Goal: Task Accomplishment & Management: Manage account settings

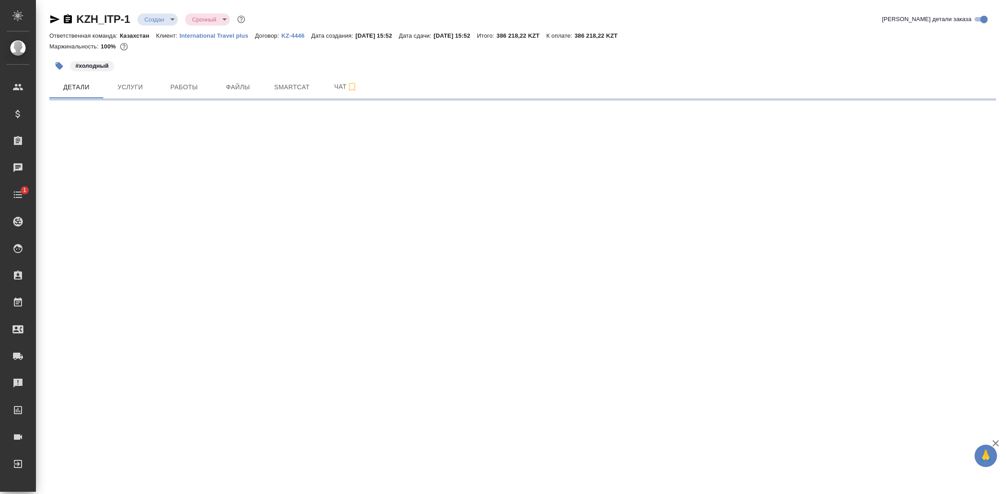
select select "RU"
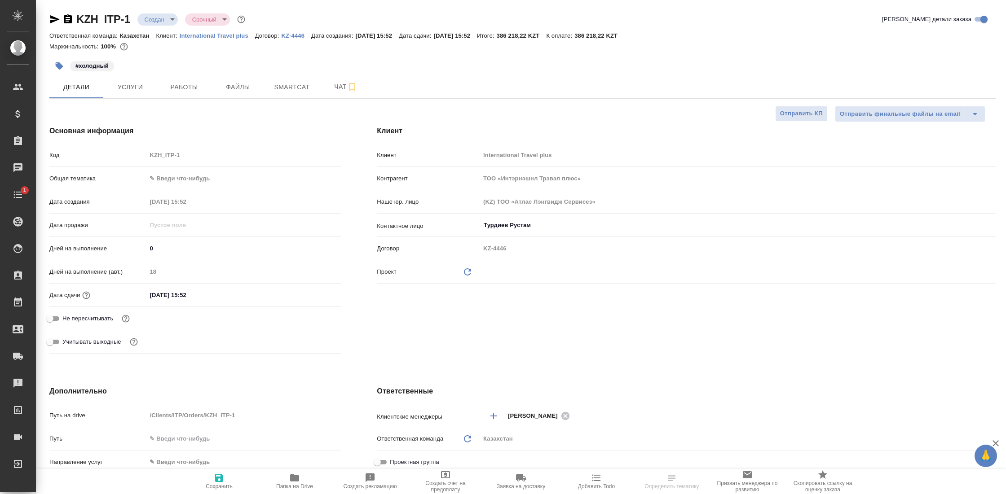
type textarea "x"
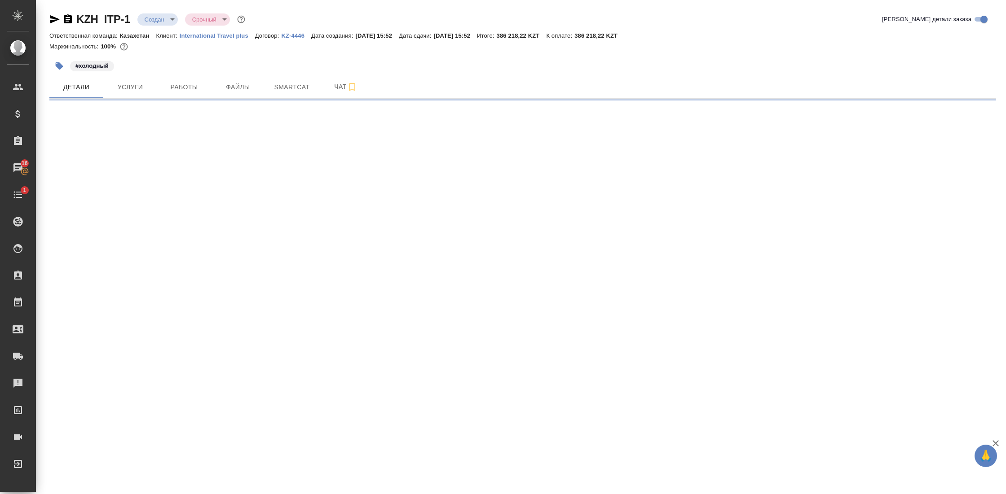
select select "RU"
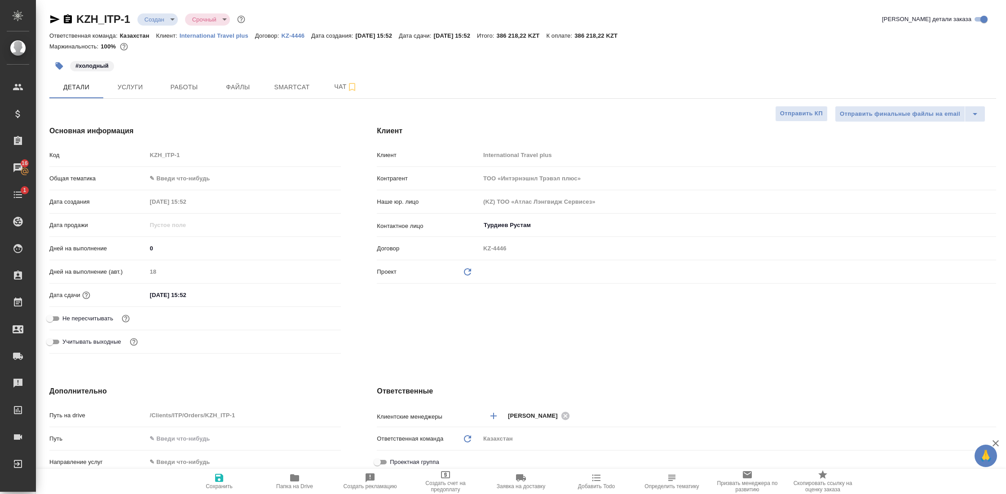
type textarea "x"
select select "RU"
click at [290, 478] on icon "button" at bounding box center [294, 478] width 11 height 11
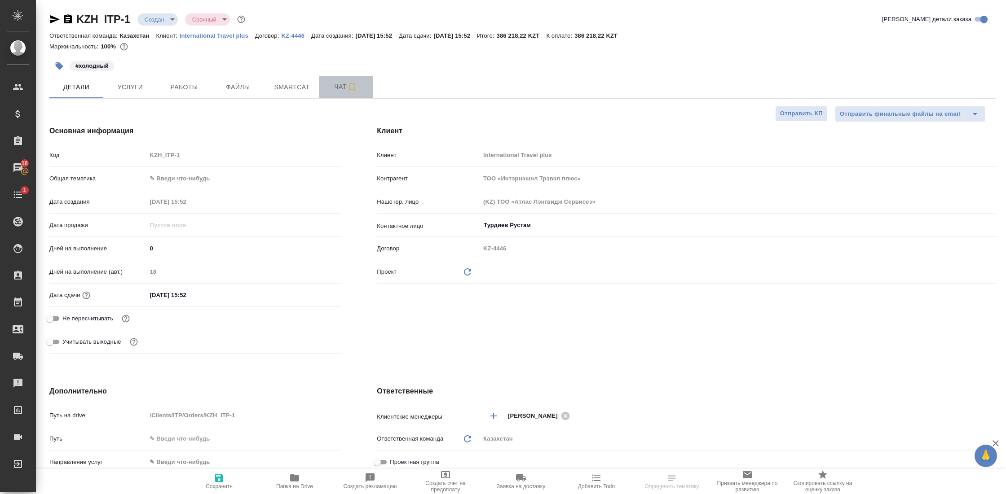
click at [338, 92] on span "Чат" at bounding box center [345, 86] width 43 height 11
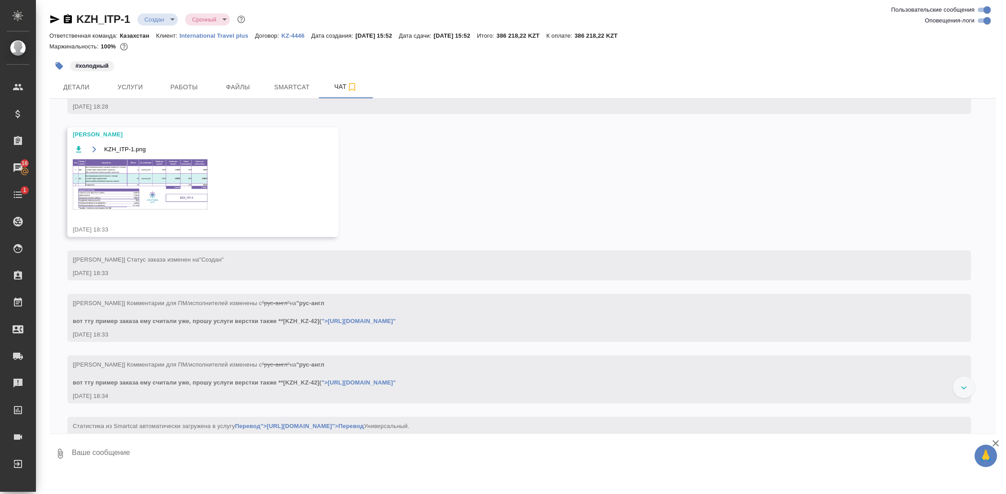
scroll to position [139, 0]
click at [175, 175] on img at bounding box center [140, 187] width 135 height 50
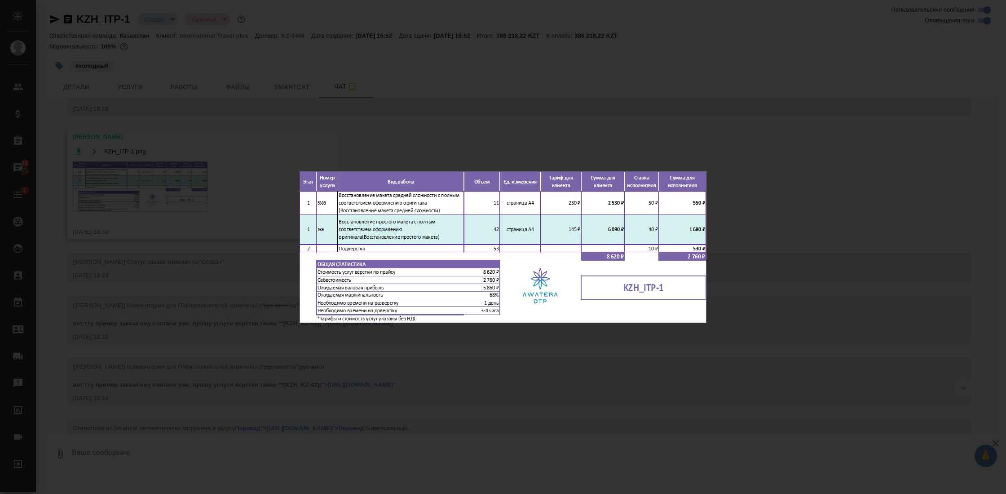
click at [693, 377] on div "KZH_ITP-1.png 1 of 1" at bounding box center [503, 247] width 1006 height 494
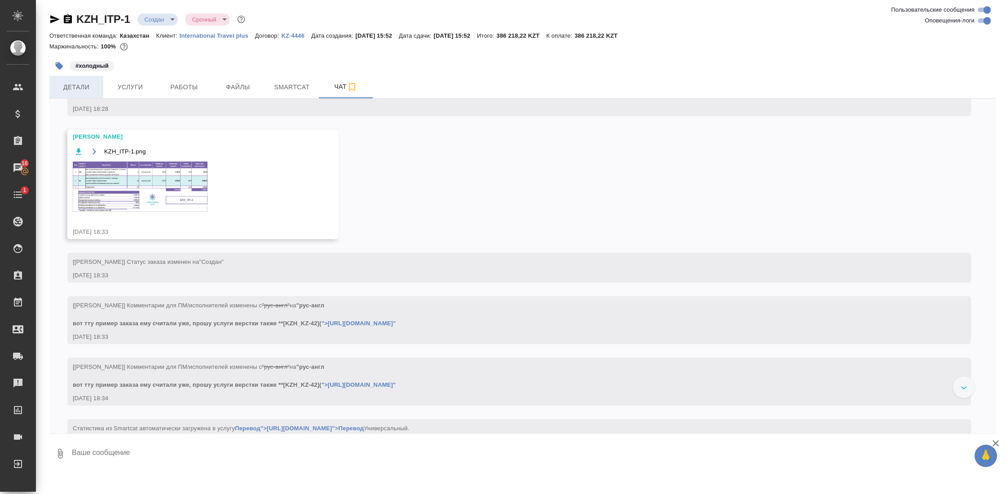
click at [77, 83] on span "Детали" at bounding box center [76, 87] width 43 height 11
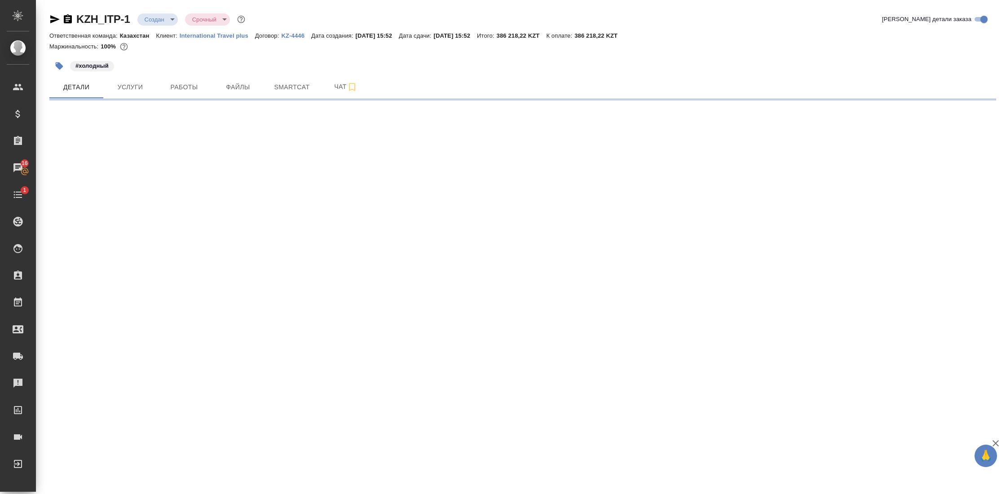
select select "RU"
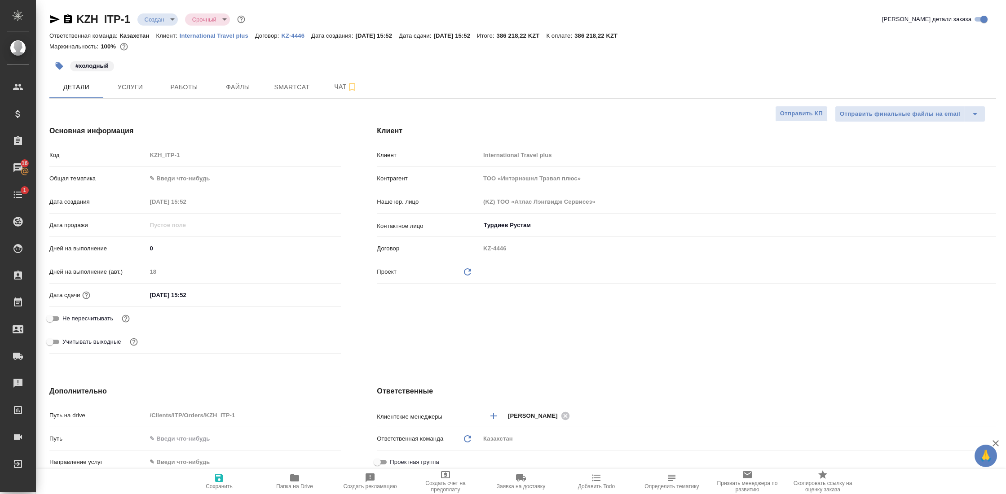
type textarea "x"
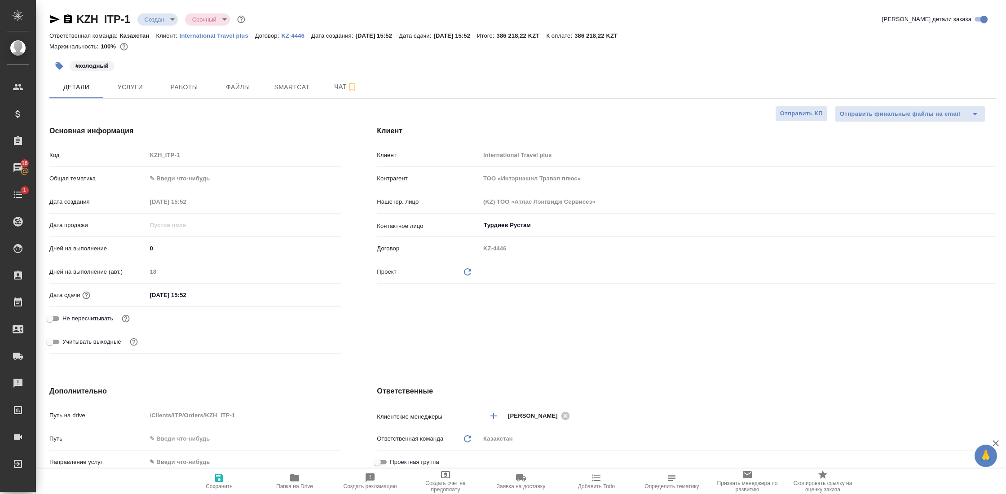
type textarea "x"
